Goal: Transaction & Acquisition: Purchase product/service

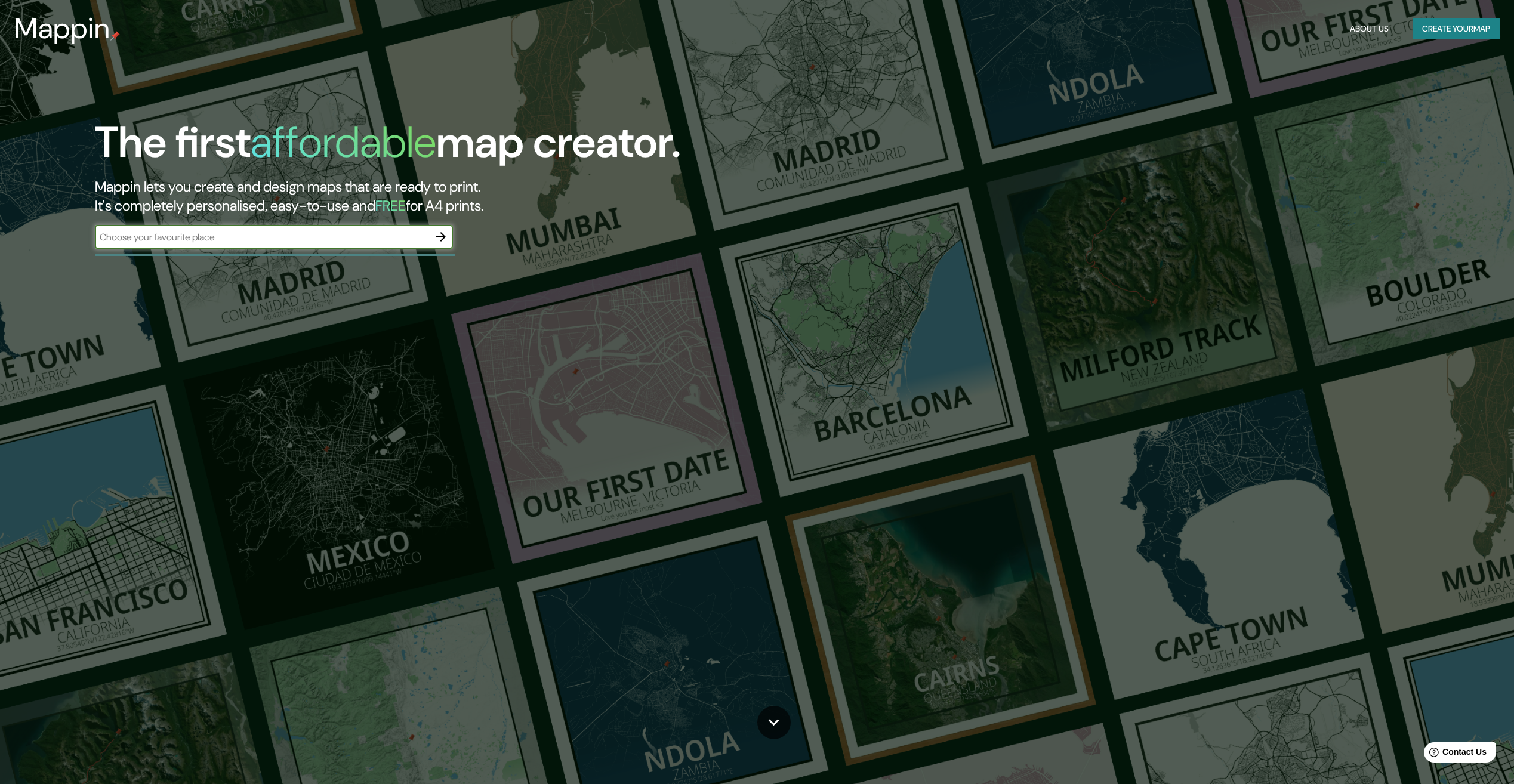
click at [179, 233] on input "text" at bounding box center [262, 237] width 334 height 14
type input "tlahuac"
click at [439, 235] on icon "button" at bounding box center [441, 237] width 14 height 14
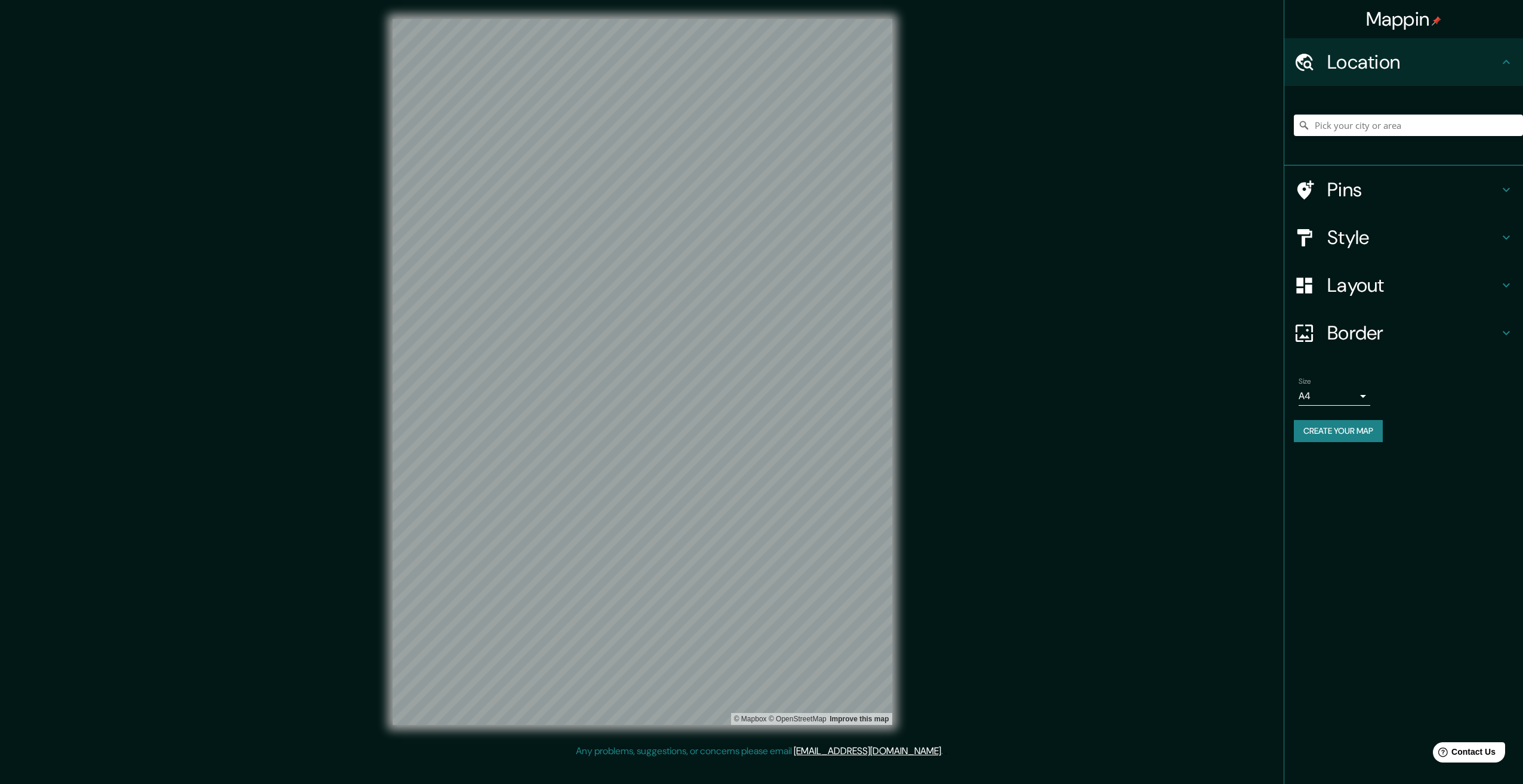
click at [1379, 195] on h4 "Pins" at bounding box center [1413, 190] width 172 height 24
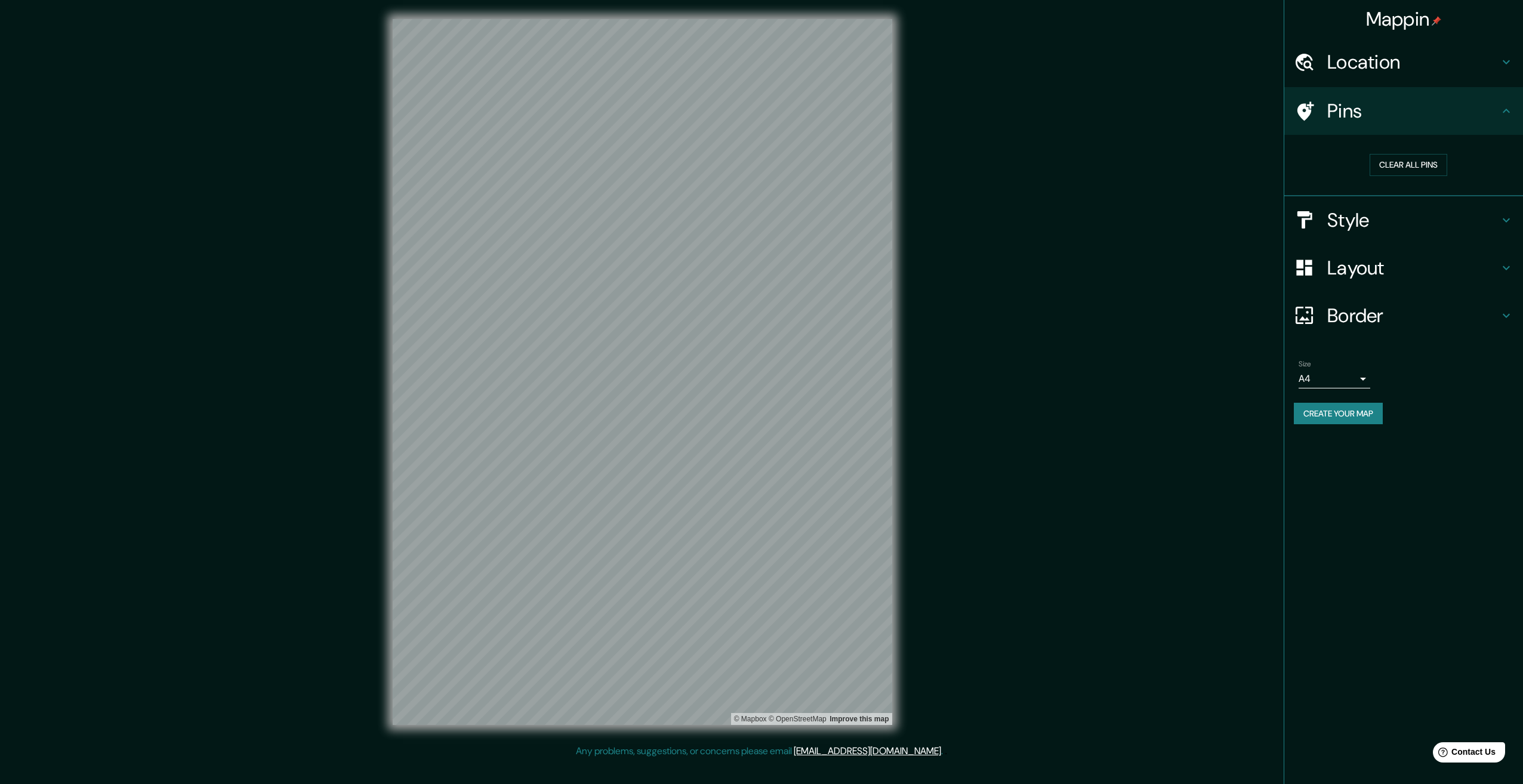
click at [1433, 235] on div "Style" at bounding box center [1404, 220] width 239 height 48
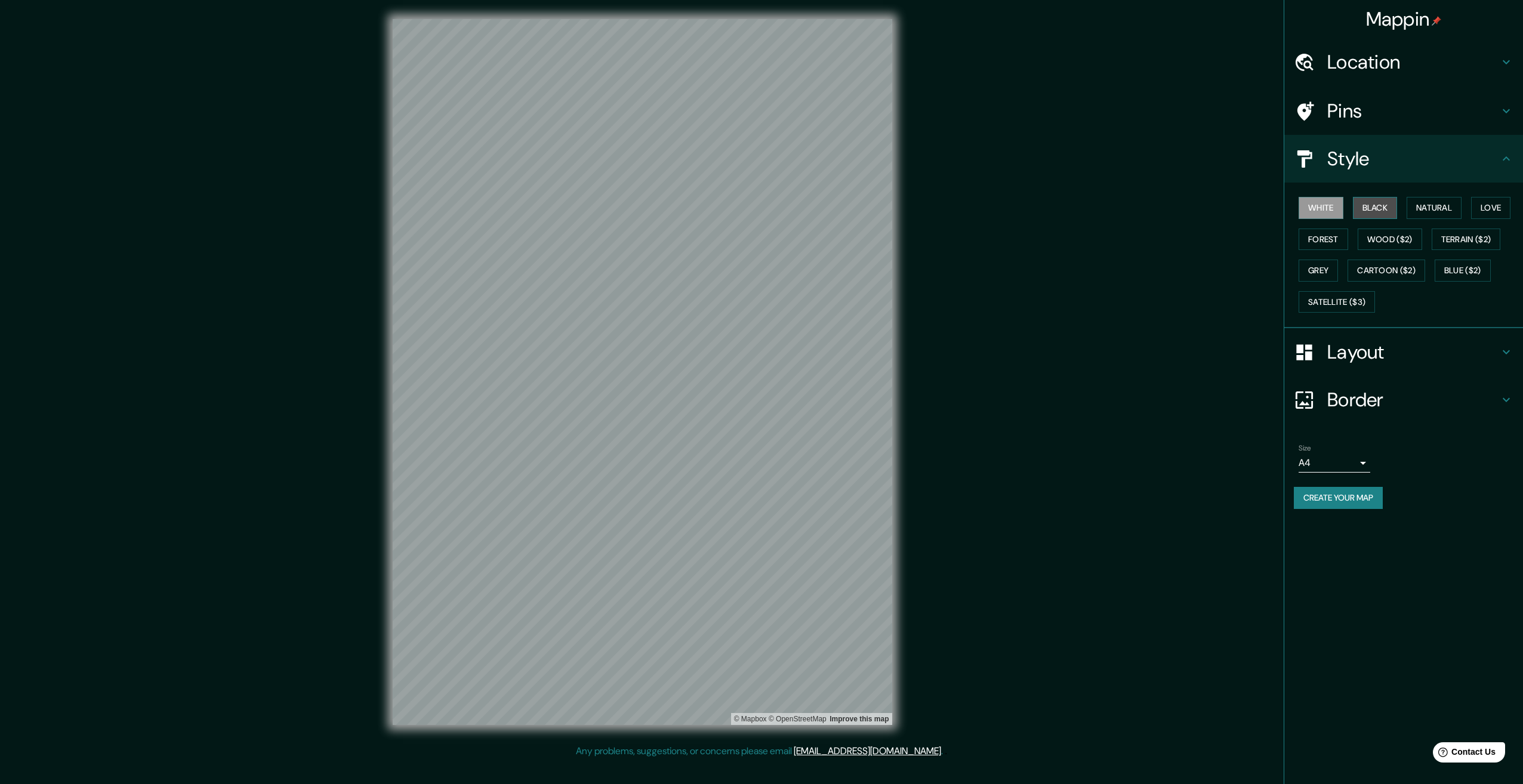
click at [1376, 211] on button "Black" at bounding box center [1375, 208] width 45 height 22
click at [1426, 210] on button "Natural" at bounding box center [1434, 208] width 55 height 22
click at [1485, 212] on button "Love" at bounding box center [1491, 208] width 39 height 22
click at [1328, 243] on button "Forest" at bounding box center [1323, 239] width 50 height 22
click at [1381, 242] on button "Wood ($2)" at bounding box center [1390, 239] width 65 height 22
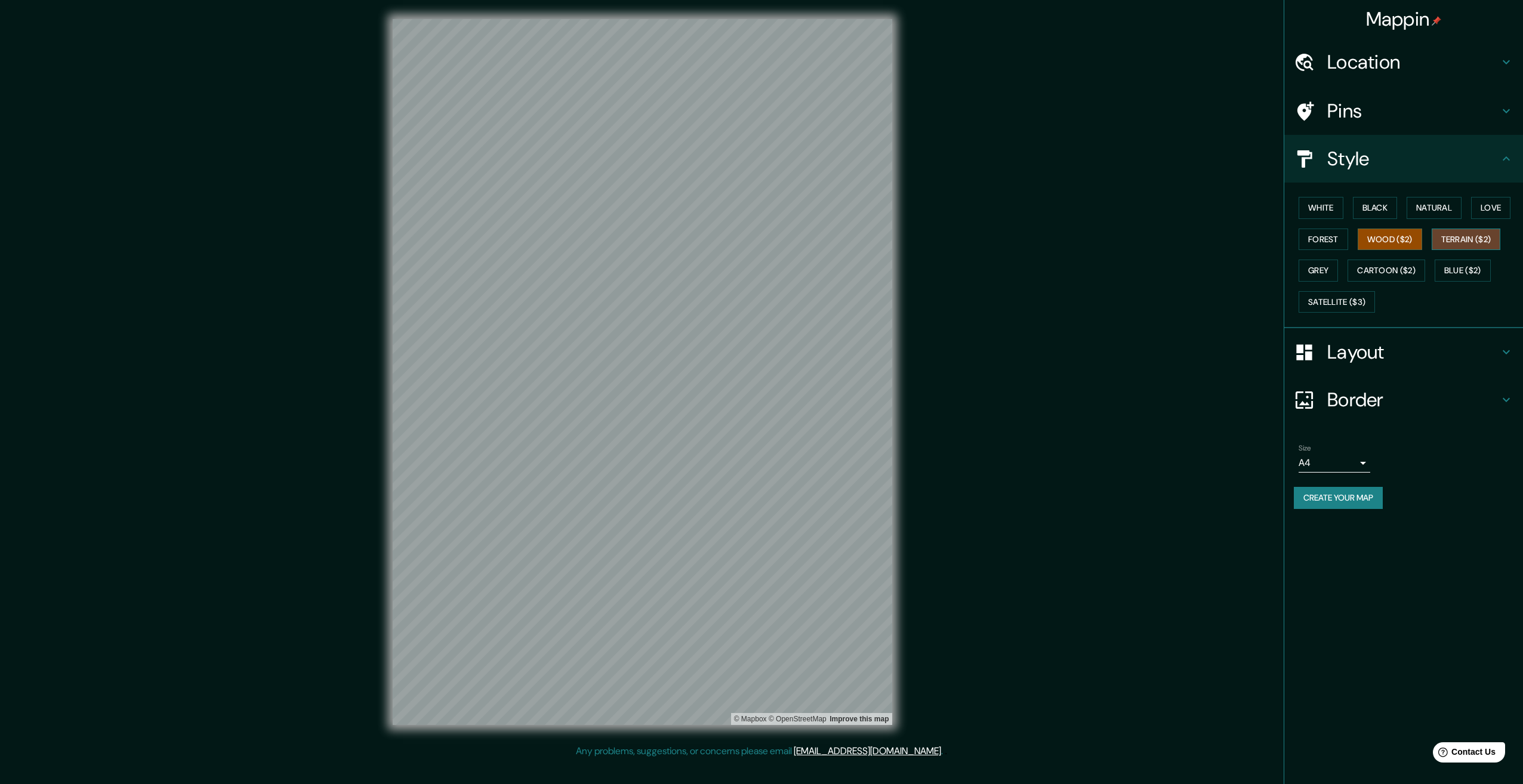
click at [1479, 240] on button "Terrain ($2)" at bounding box center [1466, 239] width 69 height 22
click at [1309, 211] on button "White" at bounding box center [1320, 208] width 45 height 22
click at [1389, 353] on h4 "Layout" at bounding box center [1413, 351] width 172 height 24
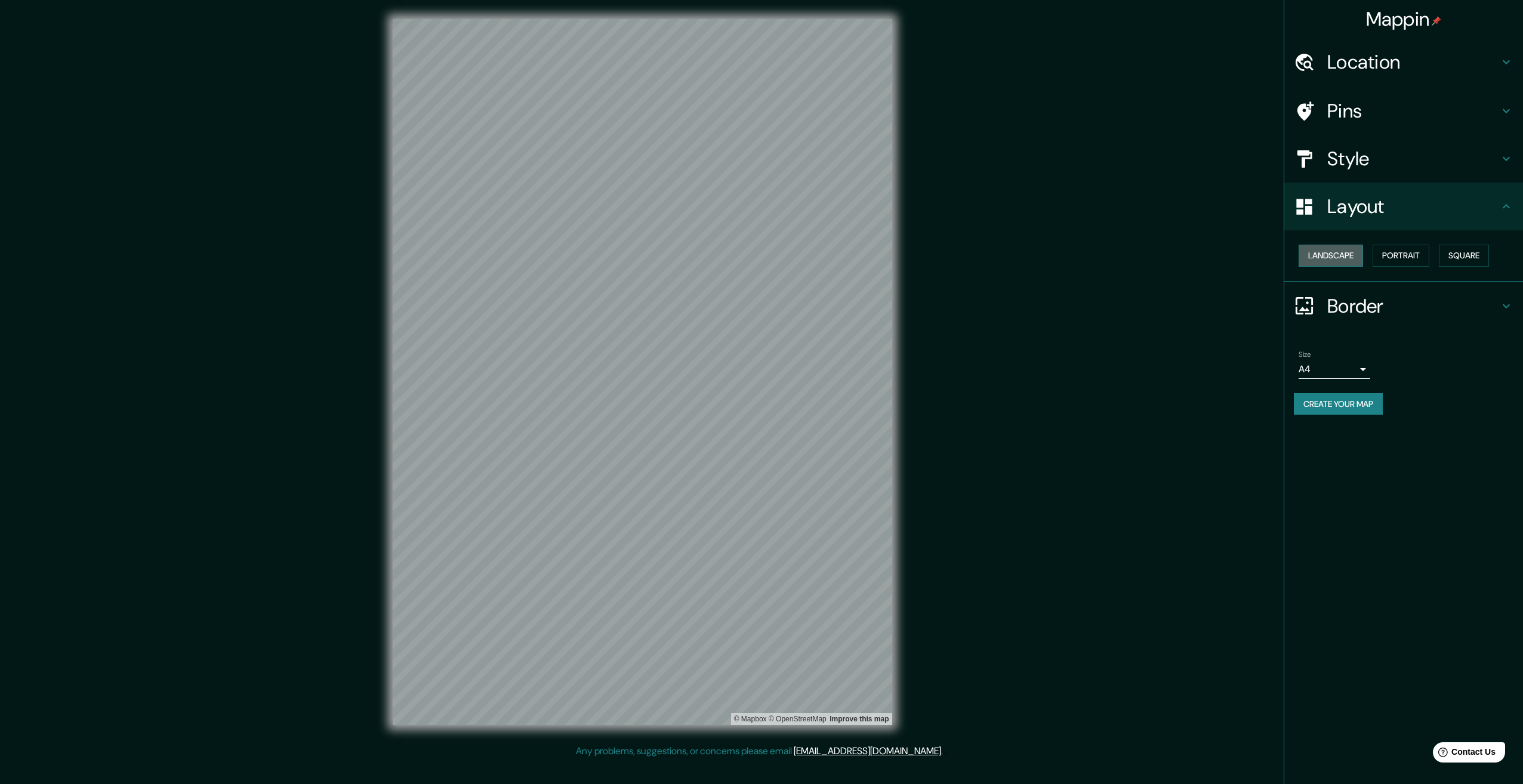
click at [1338, 255] on button "Landscape" at bounding box center [1331, 255] width 65 height 22
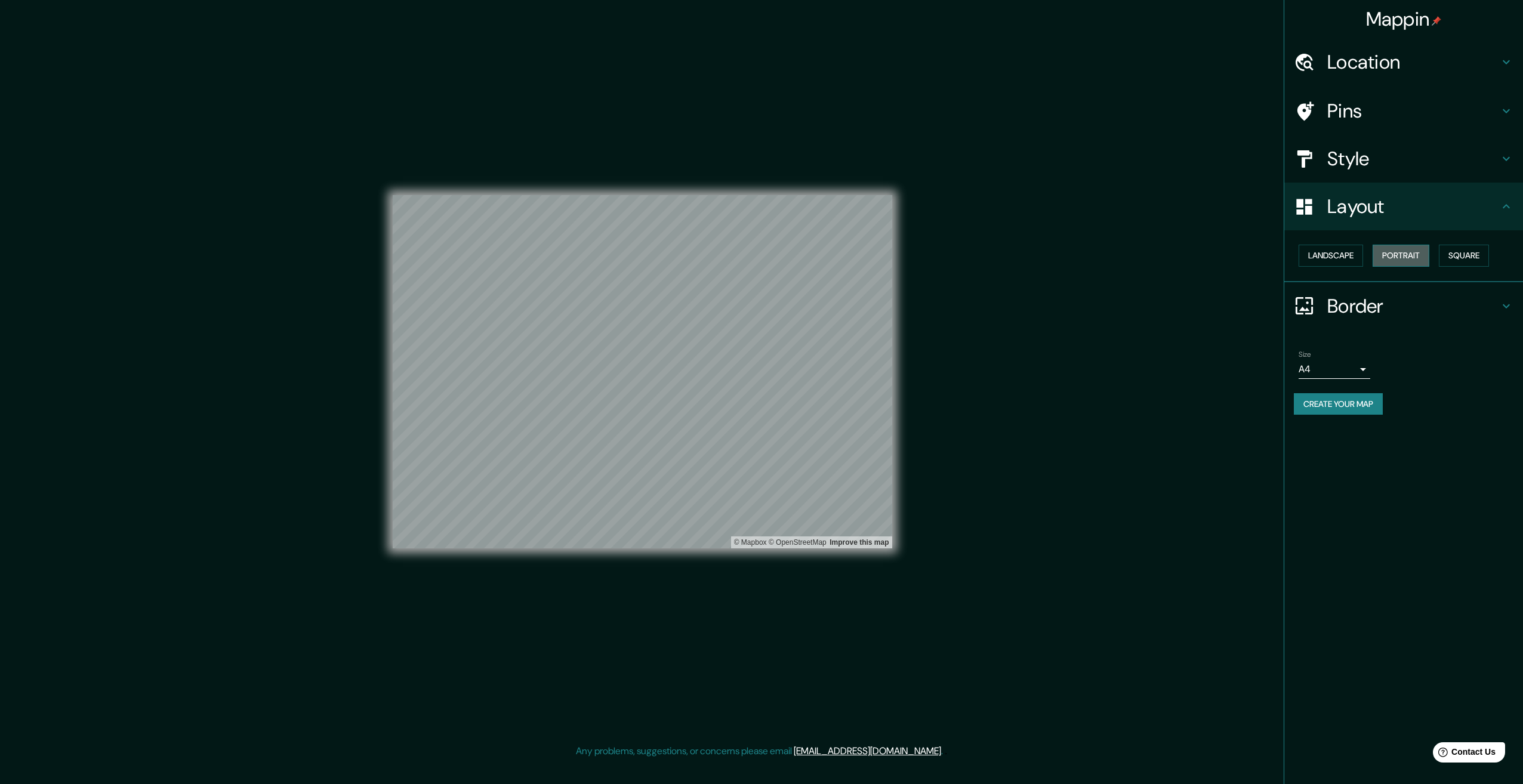
click at [1391, 261] on button "Portrait" at bounding box center [1401, 255] width 57 height 22
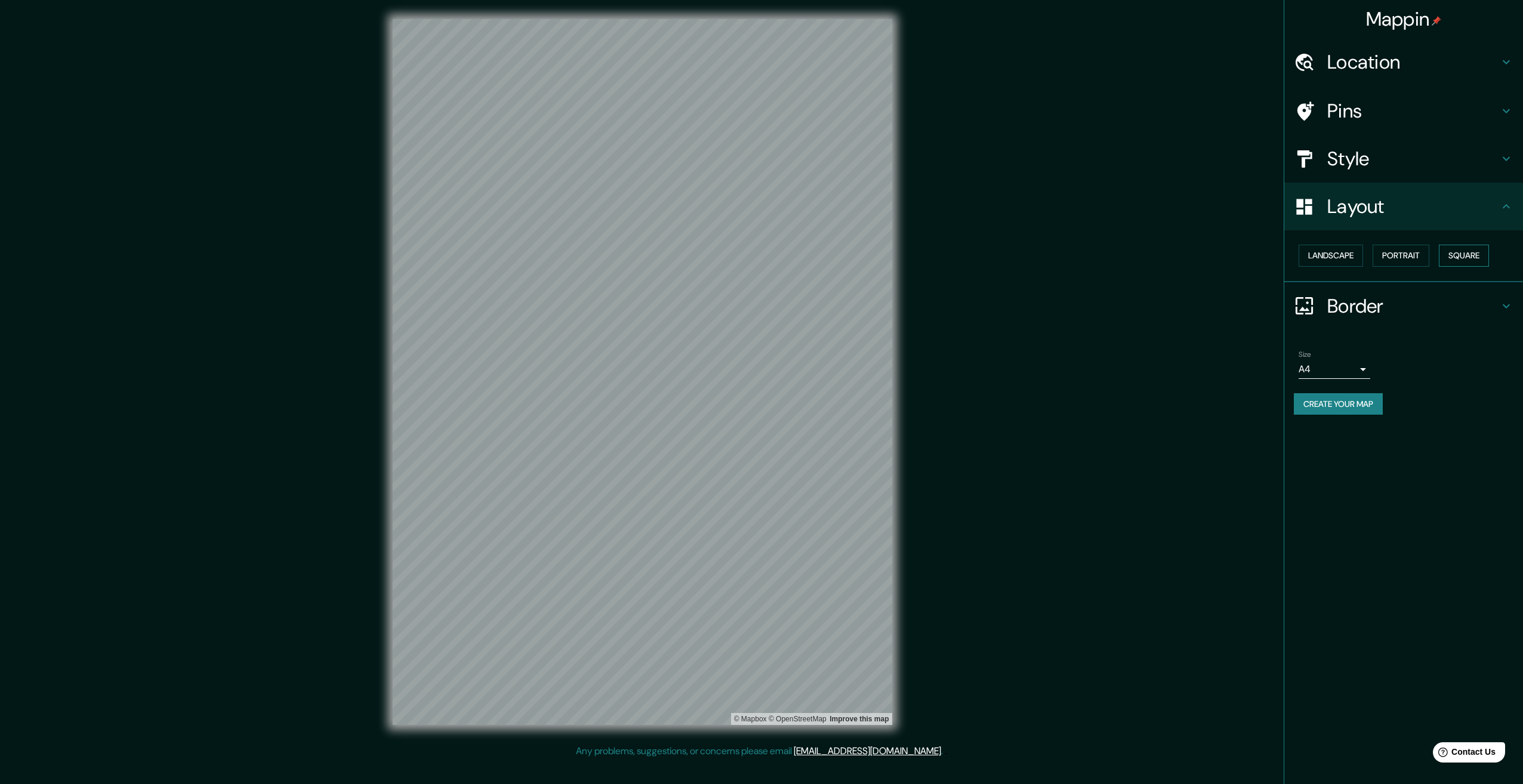
click at [1486, 259] on button "Square" at bounding box center [1464, 255] width 50 height 22
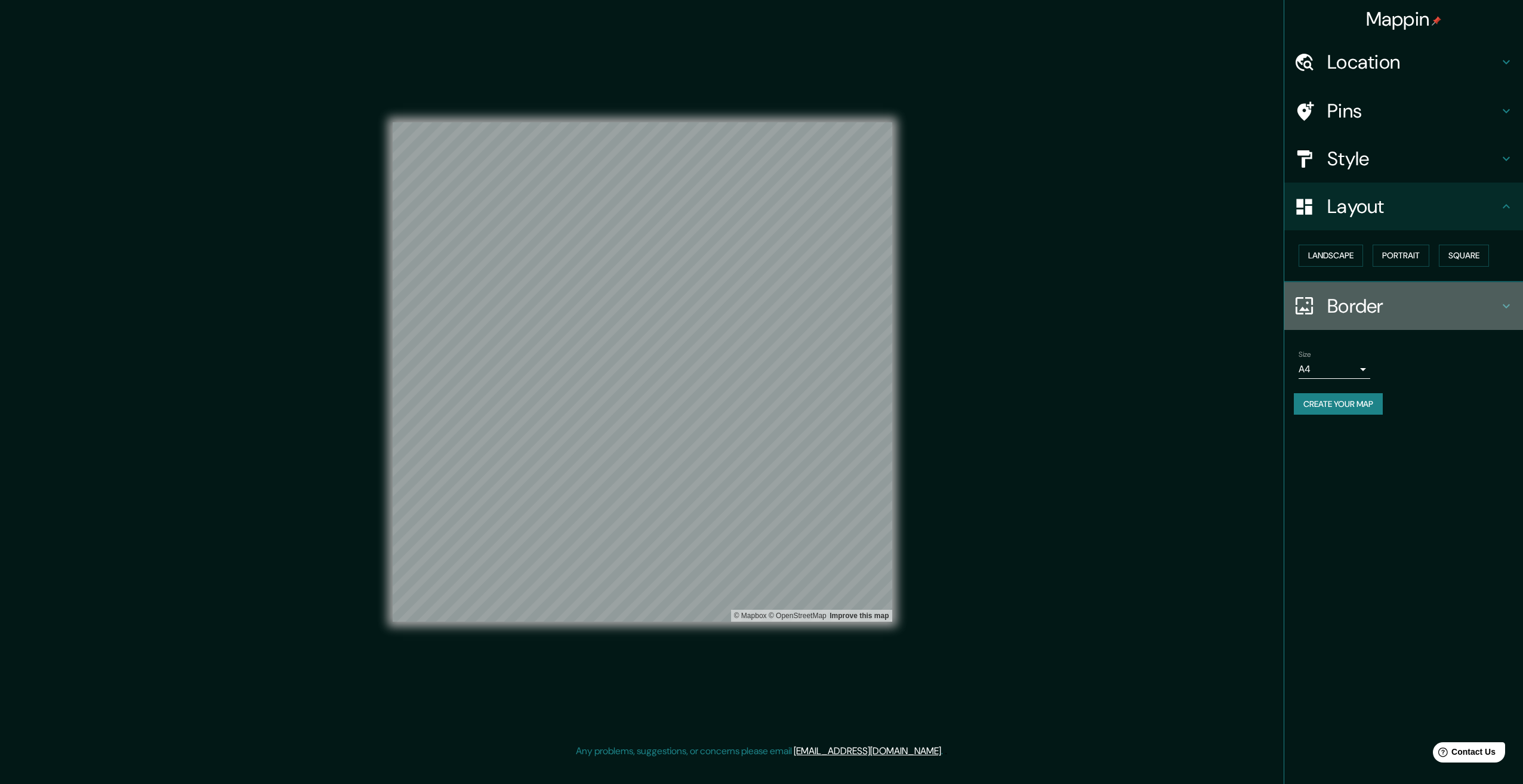
click at [1331, 309] on h4 "Border" at bounding box center [1413, 306] width 172 height 24
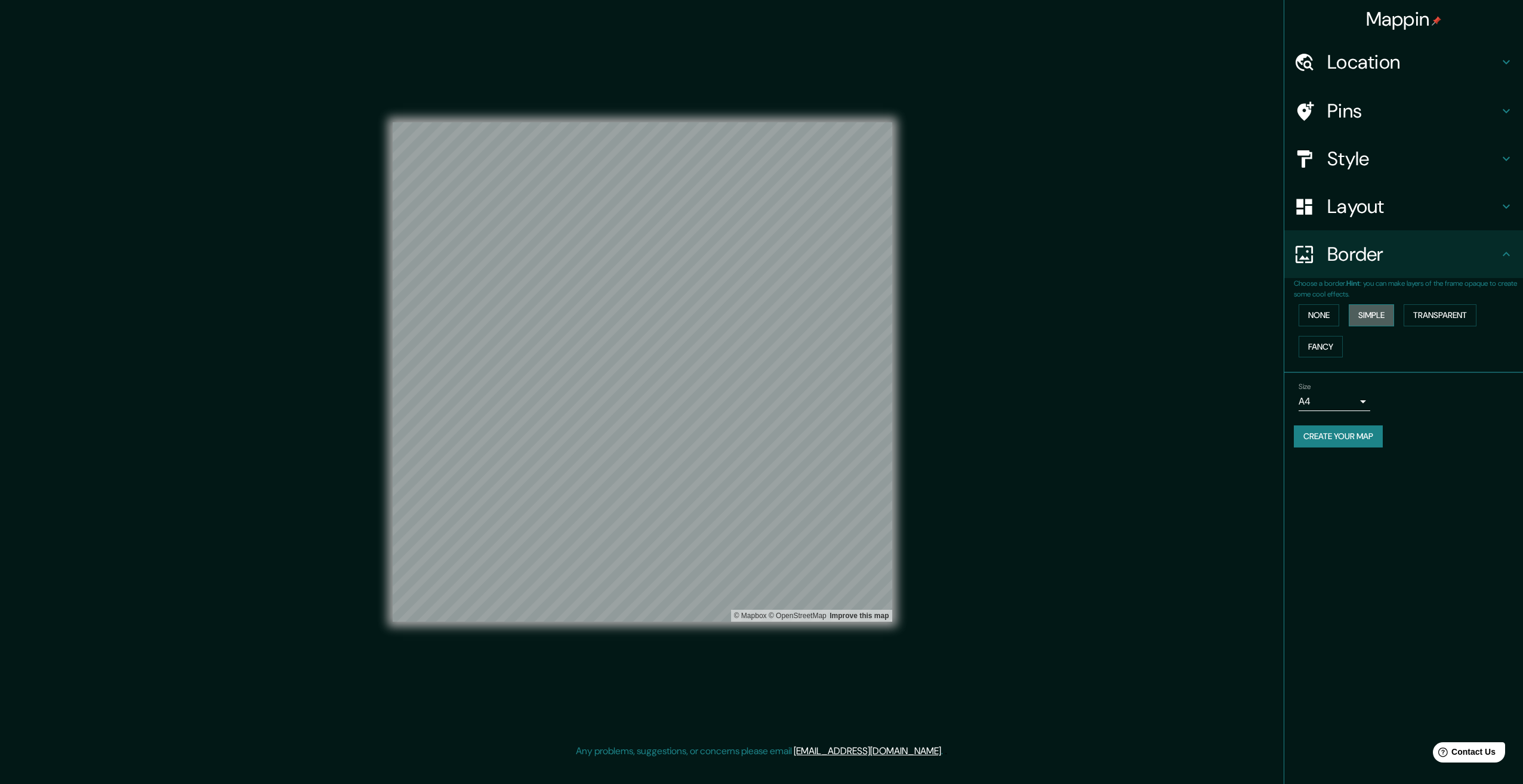
click at [1381, 315] on button "Simple" at bounding box center [1371, 315] width 45 height 22
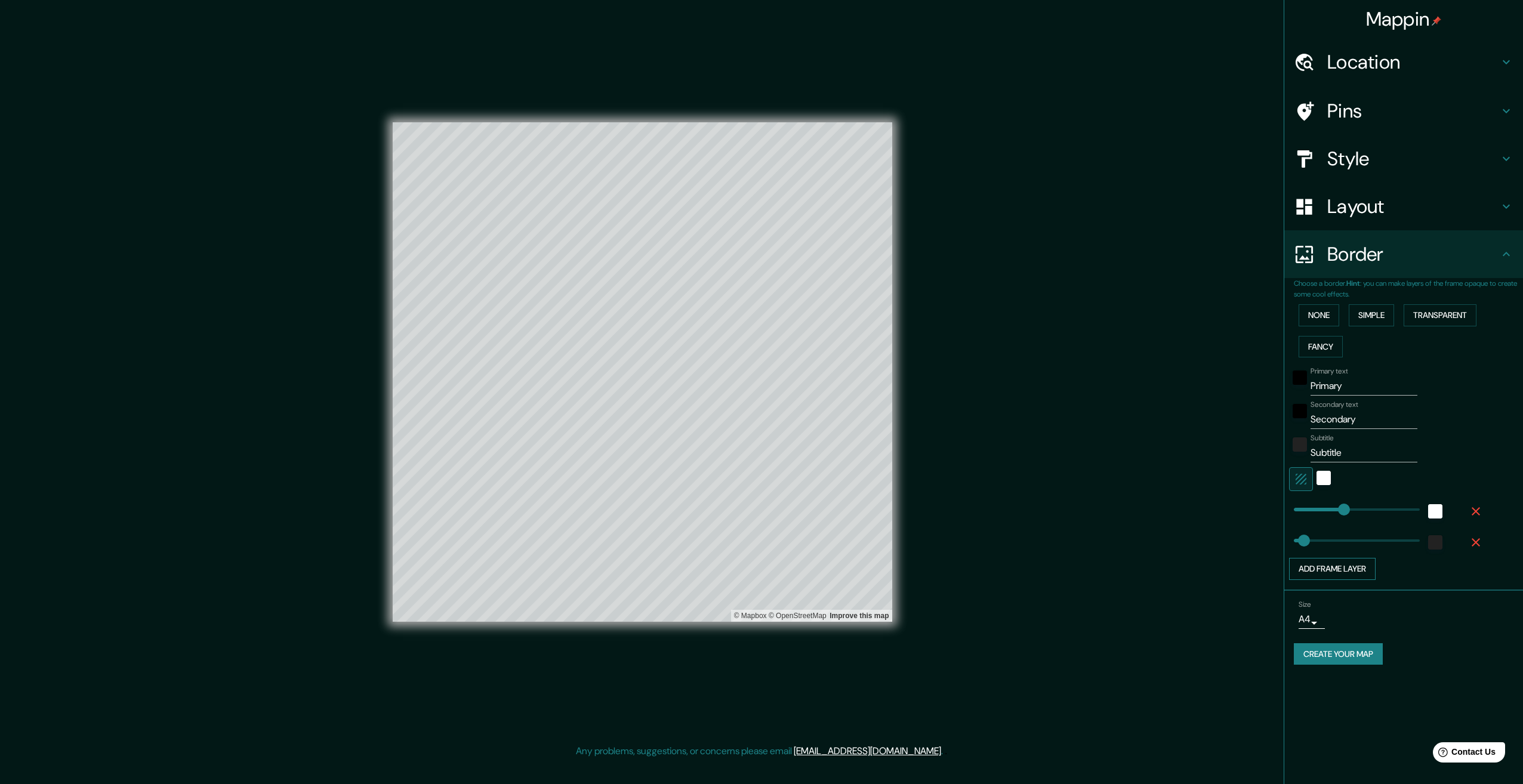
type input "335"
click at [1339, 657] on button "Create your map" at bounding box center [1339, 654] width 89 height 22
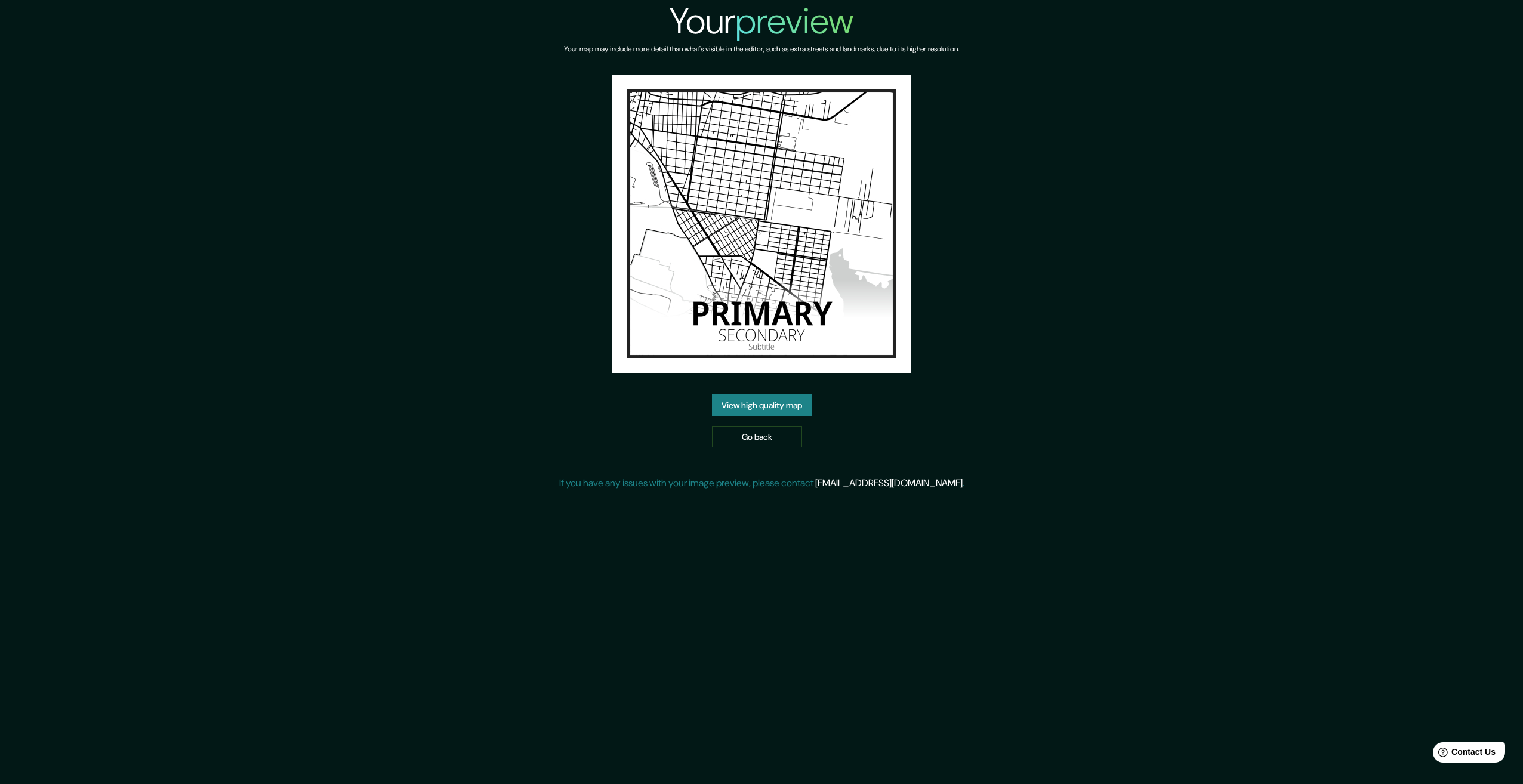
click at [768, 403] on link "View high quality map" at bounding box center [762, 406] width 100 height 22
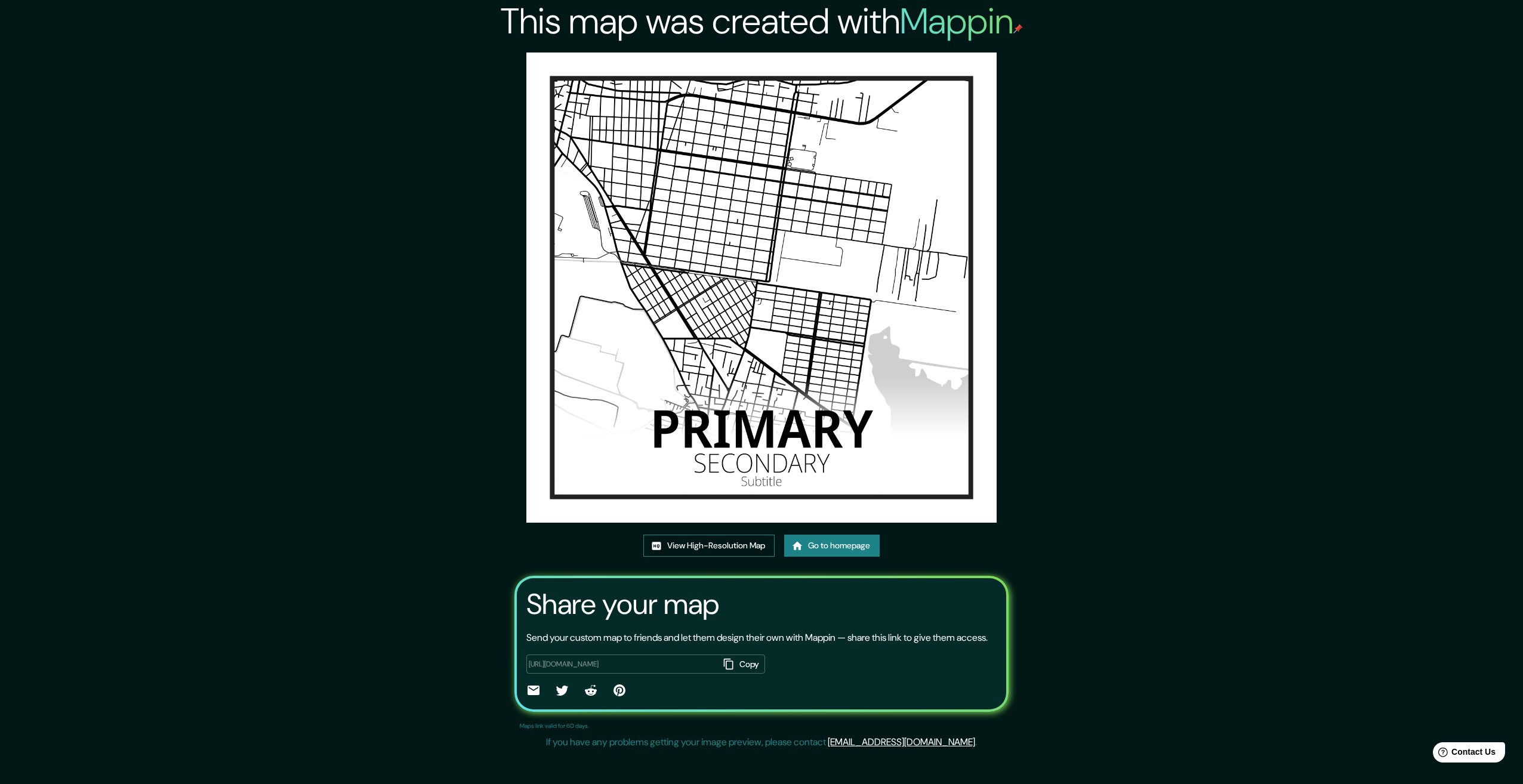
click at [698, 549] on link "View High-Resolution Map" at bounding box center [709, 545] width 132 height 22
click at [1162, 413] on div "This map was created with Mappin View High-Resolution Map Go to homepage Share …" at bounding box center [761, 377] width 1523 height 754
